Goal: Transaction & Acquisition: Download file/media

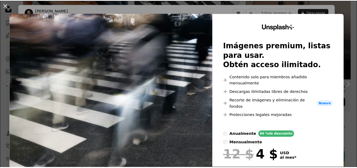
scroll to position [159, 0]
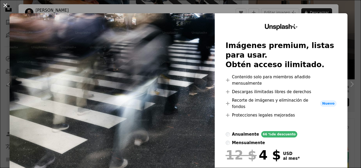
click at [7, 5] on button "An X shape" at bounding box center [5, 5] width 6 height 6
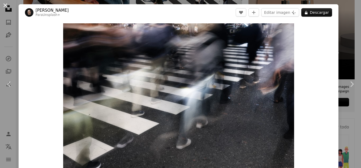
click at [5, 3] on button "An X shape" at bounding box center [5, 5] width 6 height 6
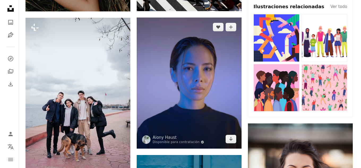
scroll to position [239, 0]
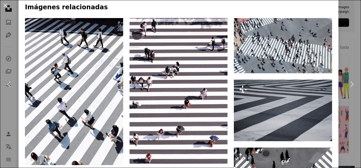
scroll to position [345, 0]
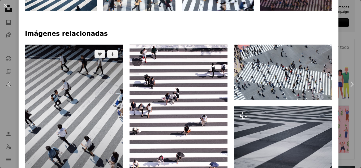
click at [100, 81] on img at bounding box center [74, 118] width 98 height 147
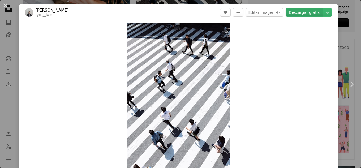
click at [298, 13] on link "Descargar gratis" at bounding box center [304, 12] width 37 height 9
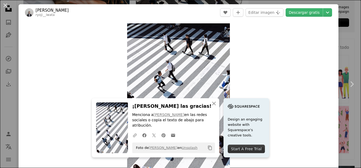
click at [12, 13] on div "An X shape Chevron left Chevron right An X shape Cerrar ¡Dale las gracias! Menc…" at bounding box center [180, 84] width 361 height 168
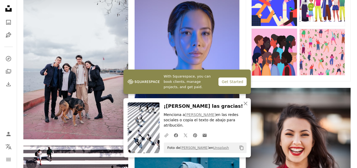
scroll to position [319, 0]
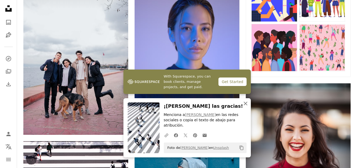
click at [245, 107] on icon "An X shape" at bounding box center [246, 103] width 6 height 6
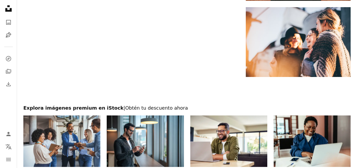
scroll to position [1355, 0]
